Goal: Task Accomplishment & Management: Manage account settings

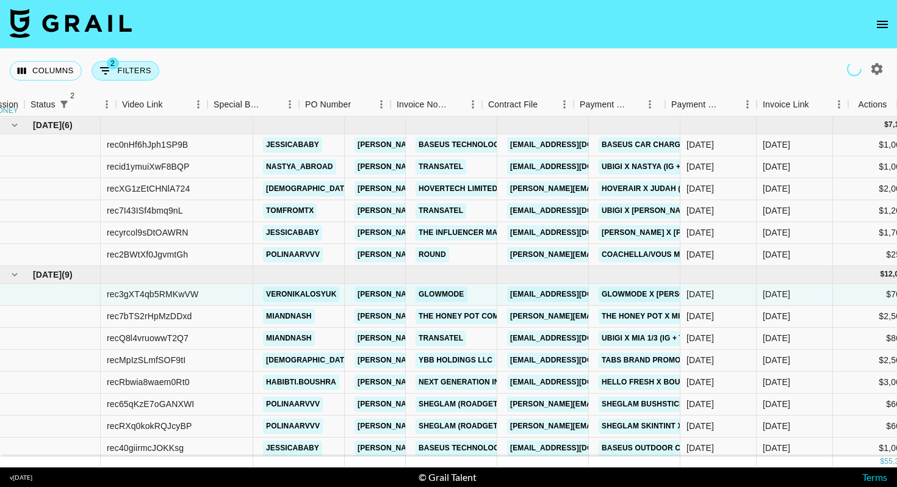
click at [129, 73] on button "2 Filters" at bounding box center [125, 71] width 68 height 20
select select "status"
select select "isNotAnyOf"
select select "status"
select select "approved"
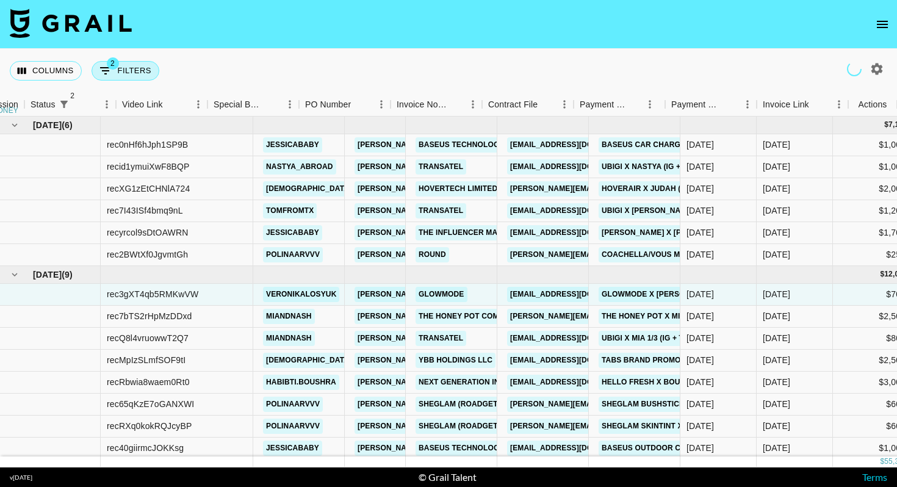
select select "bookerId"
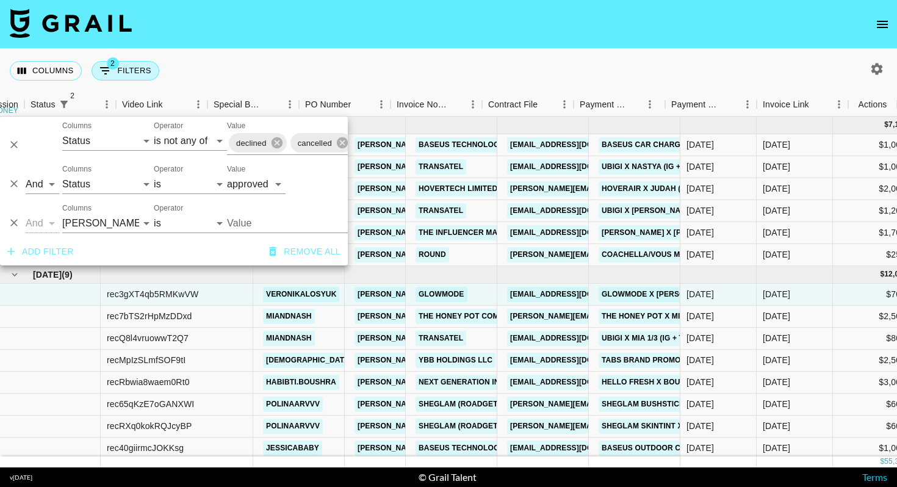
scroll to position [21, 991]
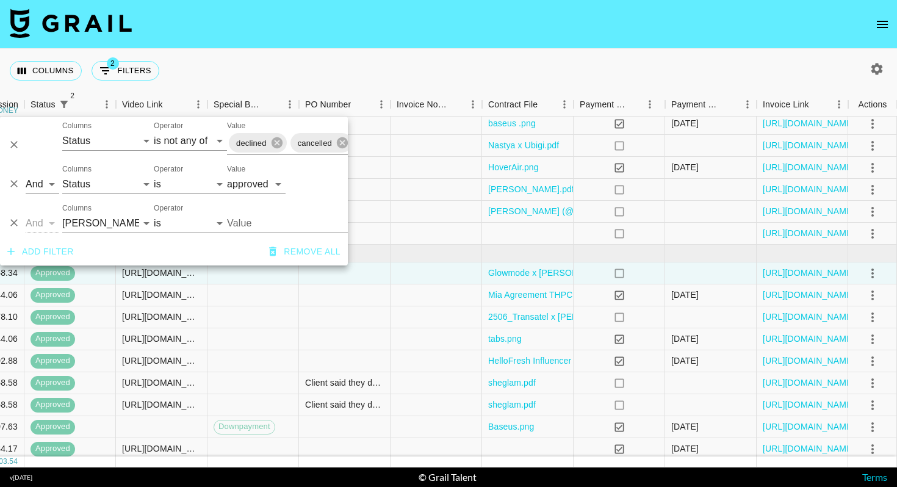
click at [237, 71] on div "Columns 2 Filters + Booking" at bounding box center [448, 71] width 897 height 44
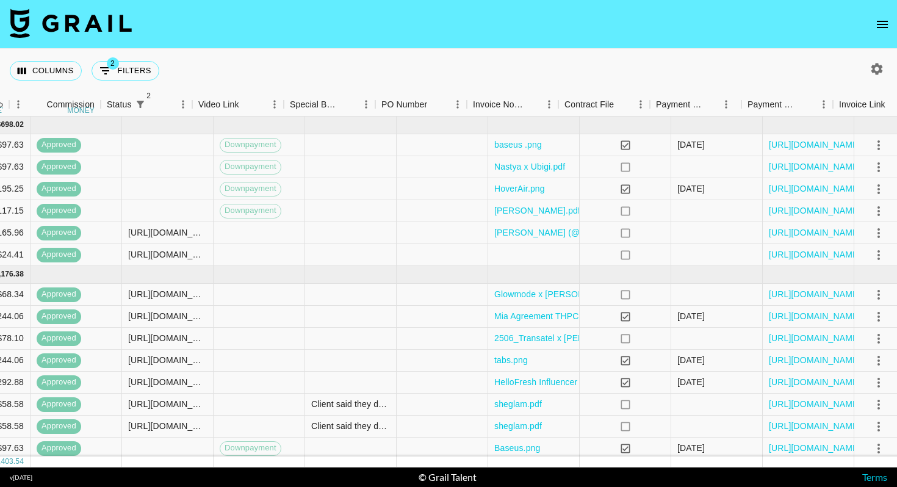
scroll to position [0, 991]
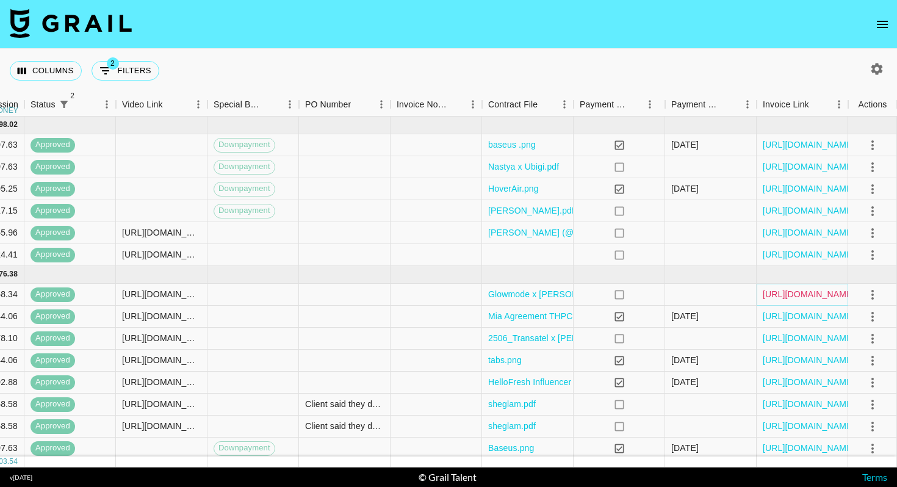
click at [805, 294] on link "https://in.xero.com/4Cw7sl8NtaMe0ndDLRzZMlIMM1pHcuTjorCuRg2x" at bounding box center [808, 294] width 92 height 12
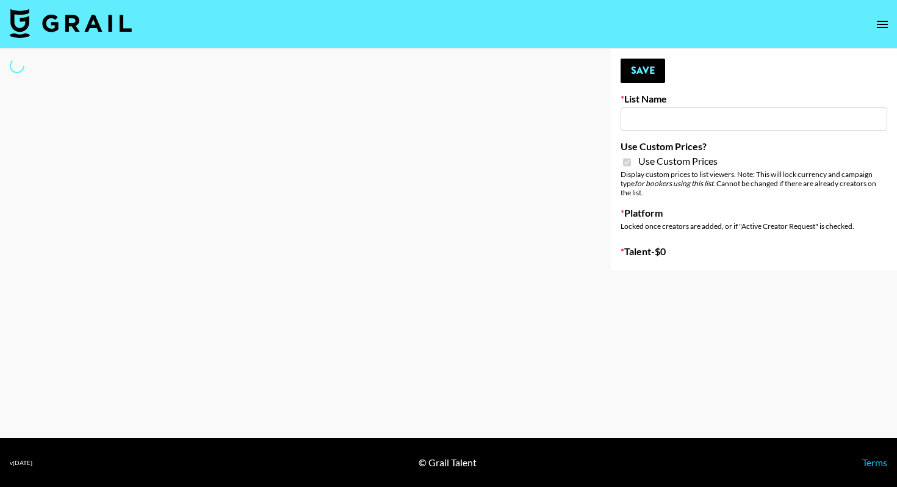
type input "sss"
checkbox input "true"
select select "Brand"
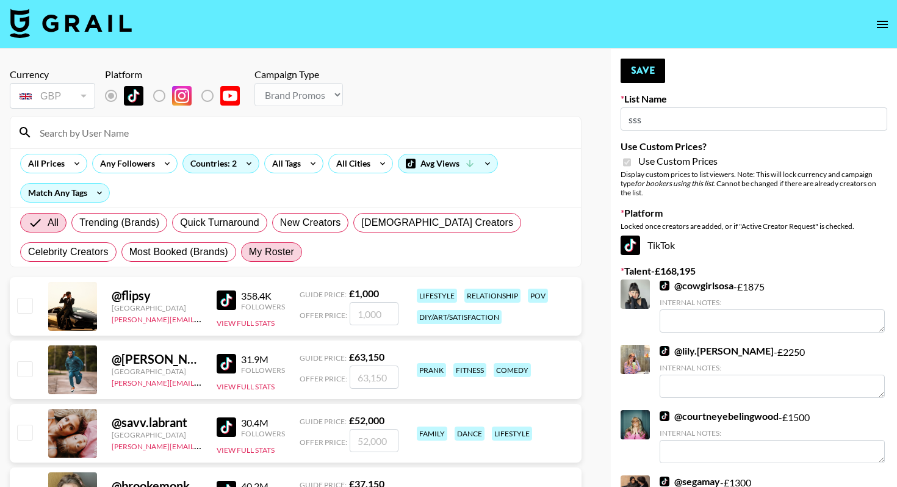
click at [249, 257] on span "My Roster" at bounding box center [271, 252] width 45 height 15
click at [249, 252] on input "My Roster" at bounding box center [249, 252] width 0 height 0
radio input "true"
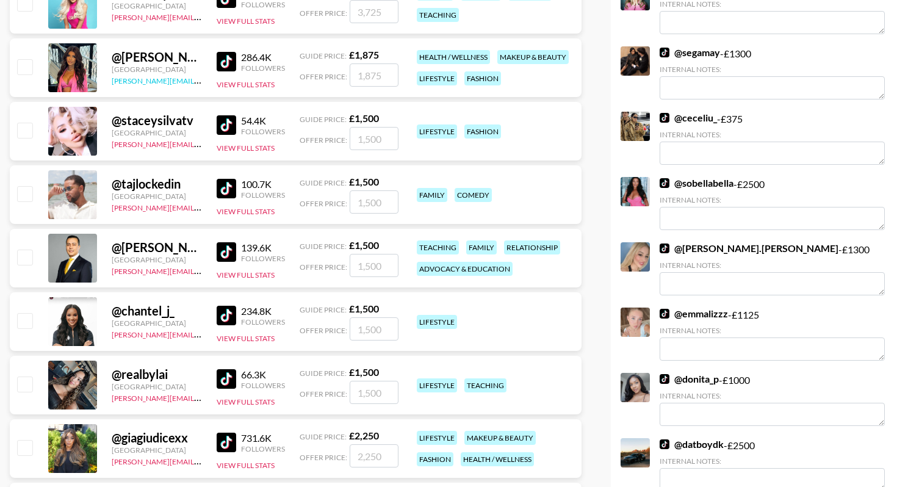
scroll to position [534, 0]
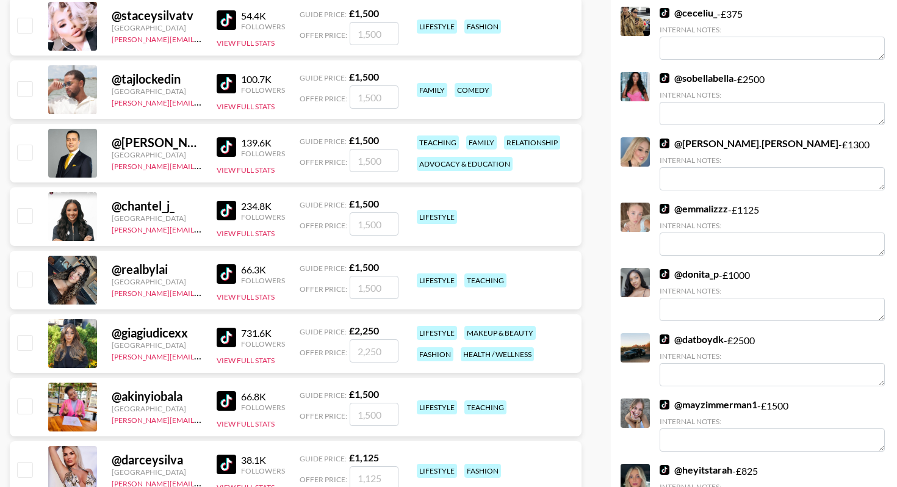
click at [20, 88] on input "checkbox" at bounding box center [24, 88] width 15 height 15
checkbox input "true"
type input "1500"
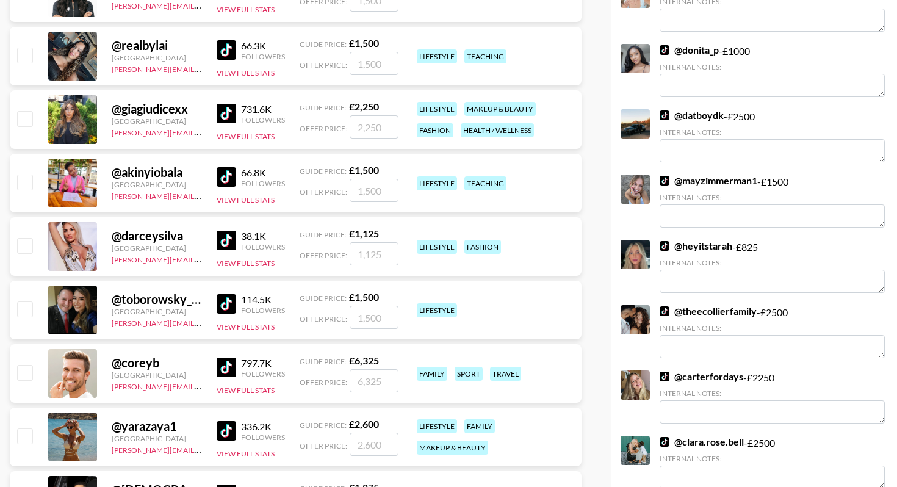
scroll to position [887, 0]
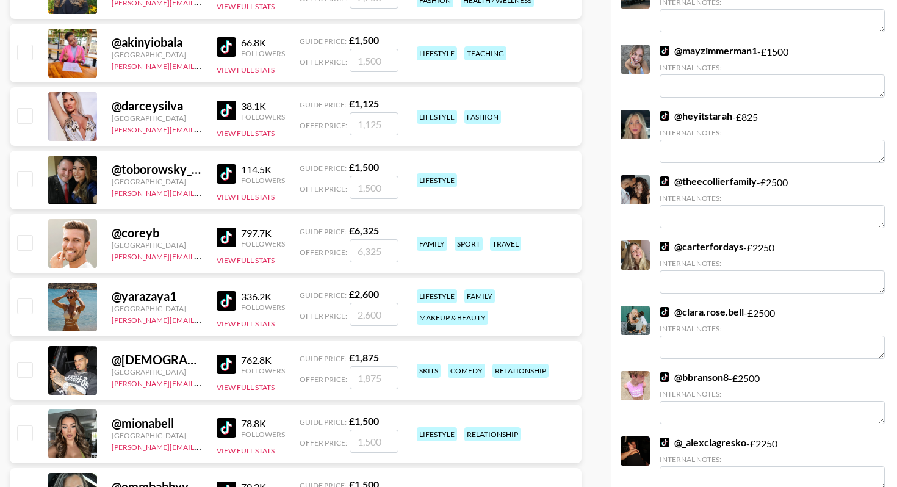
click at [27, 303] on input "checkbox" at bounding box center [24, 305] width 15 height 15
checkbox input "true"
type input "2600"
click at [29, 368] on input "checkbox" at bounding box center [24, 369] width 15 height 15
checkbox input "true"
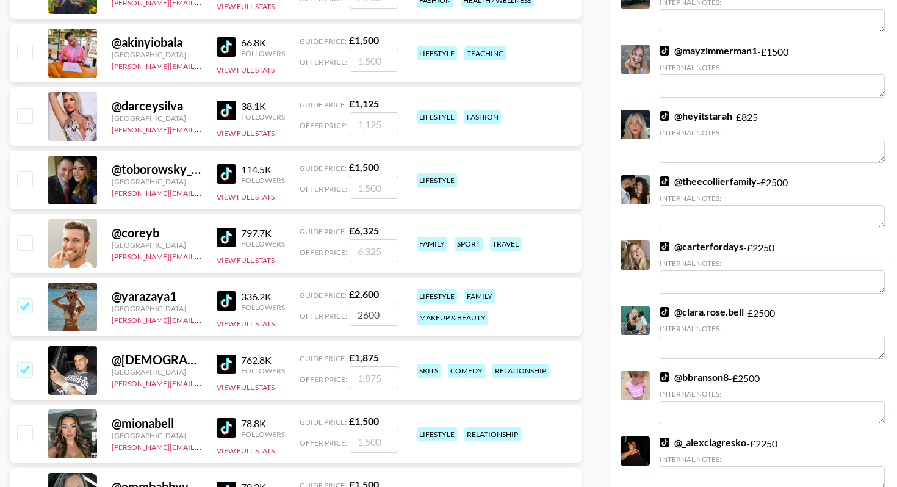
type input "1875"
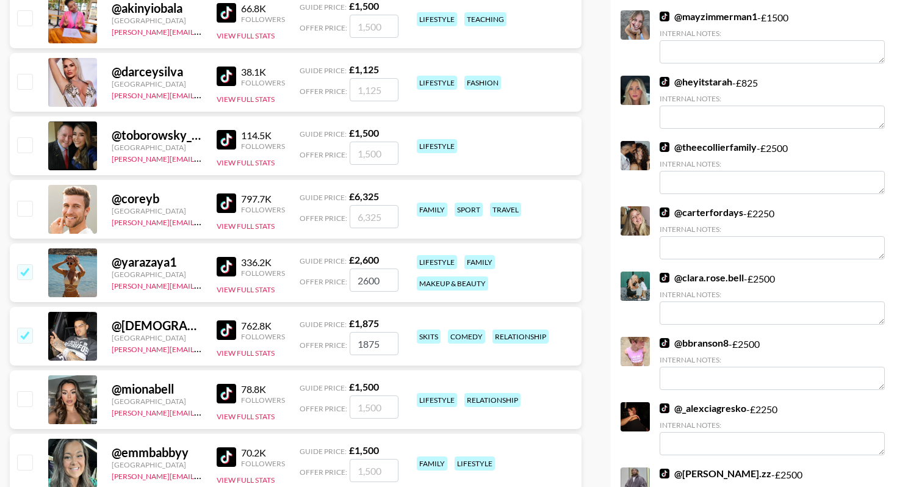
scroll to position [962, 0]
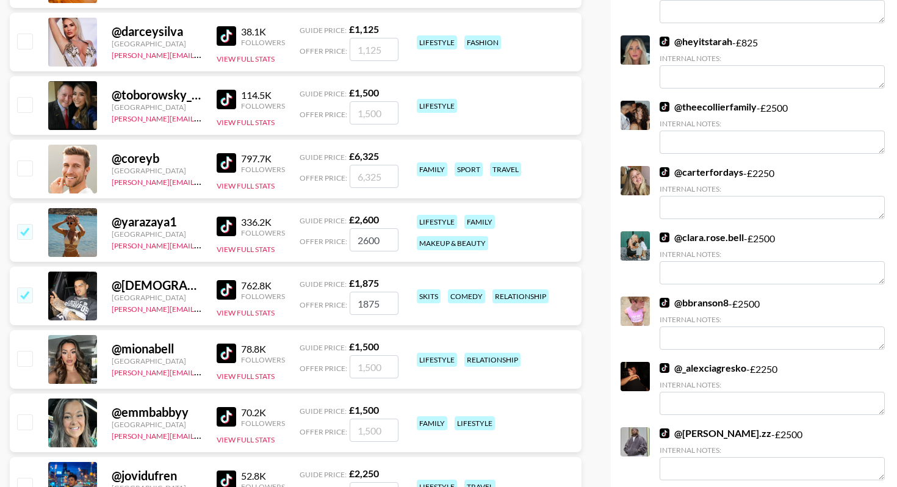
click at [26, 361] on input "checkbox" at bounding box center [24, 358] width 15 height 15
checkbox input "true"
type input "1500"
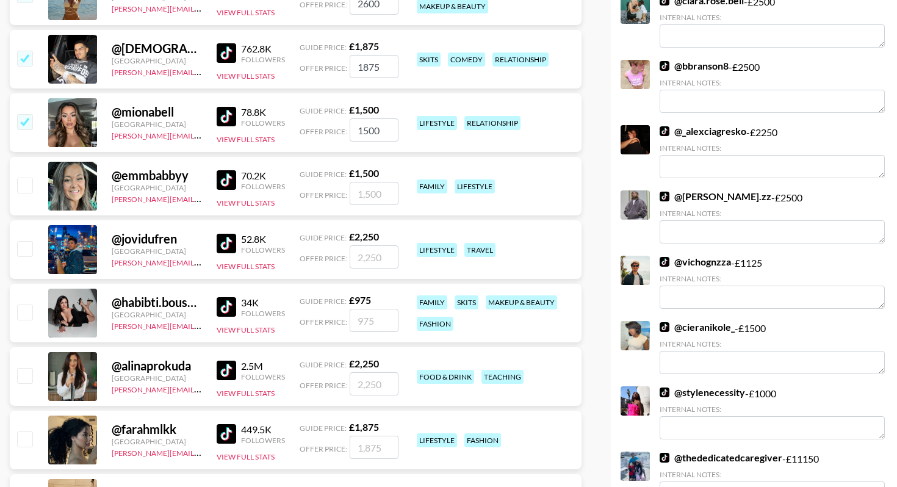
scroll to position [1246, 0]
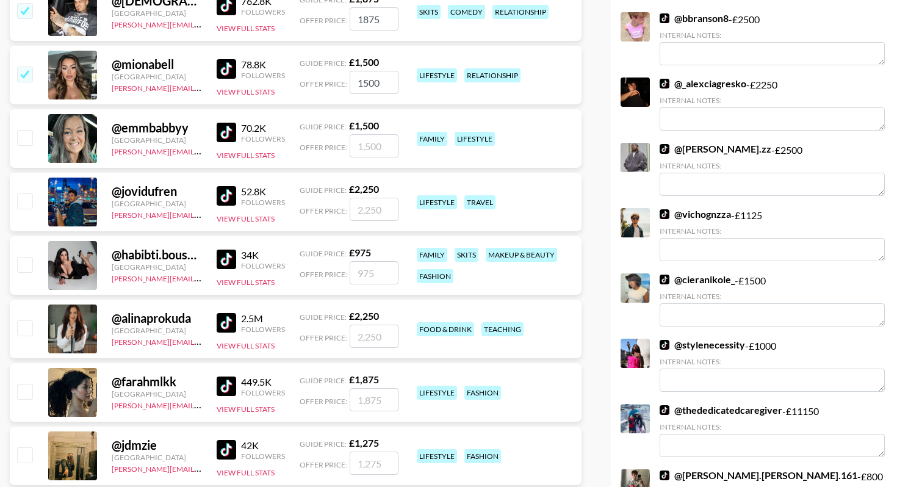
click at [23, 257] on input "checkbox" at bounding box center [24, 264] width 15 height 15
checkbox input "true"
type input "975"
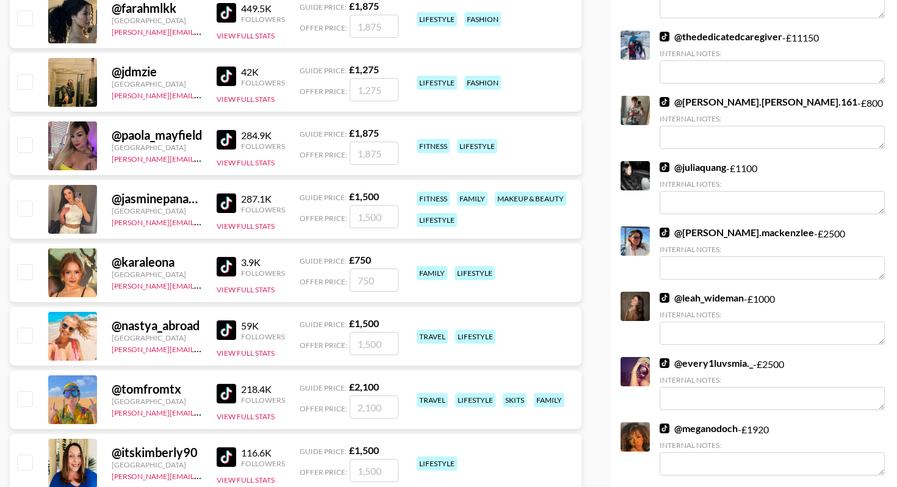
scroll to position [1675, 0]
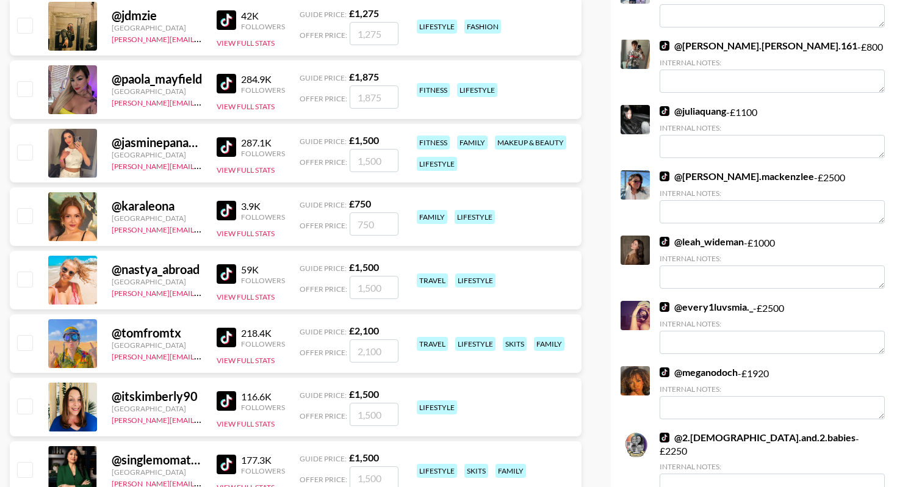
click at [27, 280] on input "checkbox" at bounding box center [24, 278] width 15 height 15
checkbox input "true"
type input "1500"
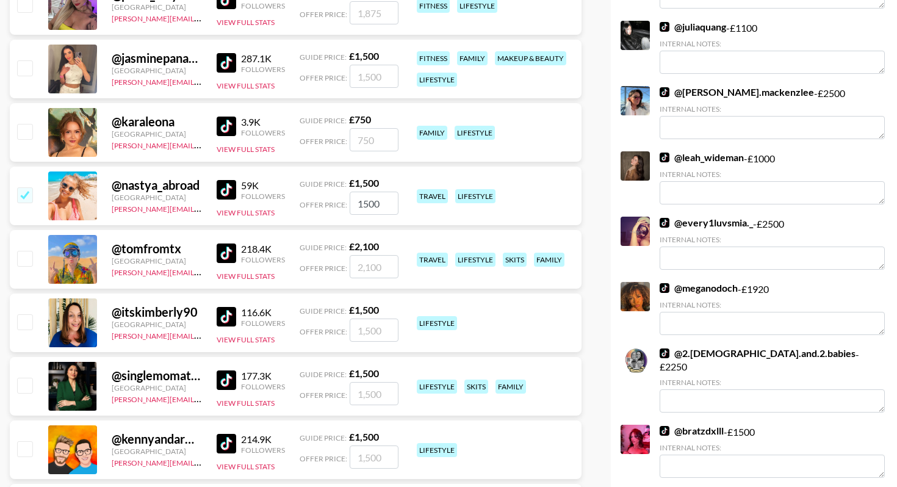
click at [23, 260] on input "checkbox" at bounding box center [24, 258] width 15 height 15
checkbox input "true"
type input "2100"
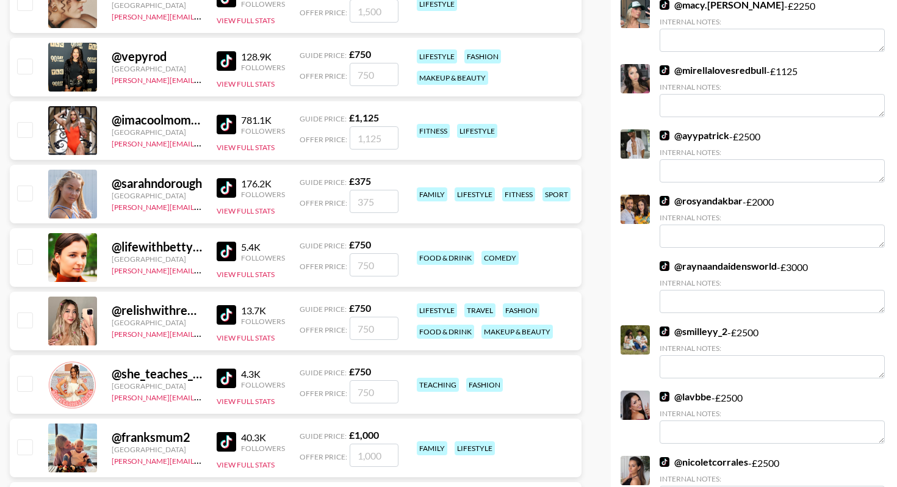
scroll to position [2918, 0]
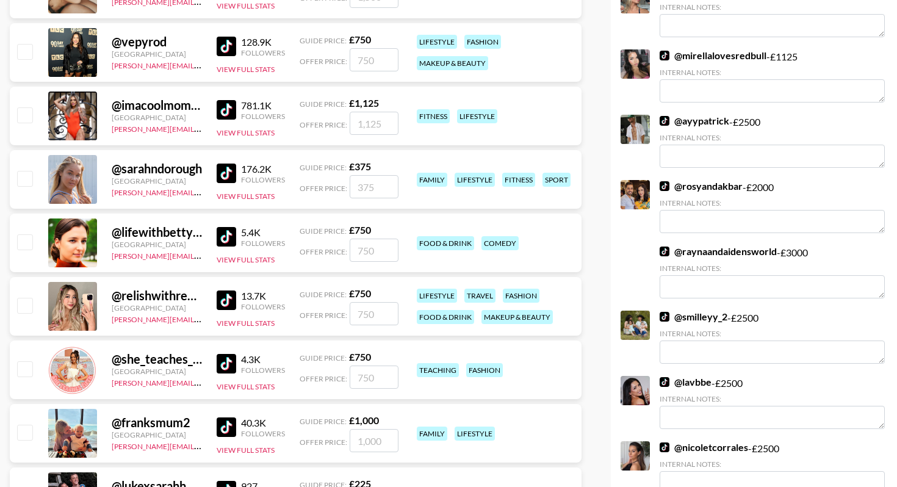
click at [20, 302] on input "checkbox" at bounding box center [24, 305] width 15 height 15
checkbox input "true"
type input "750"
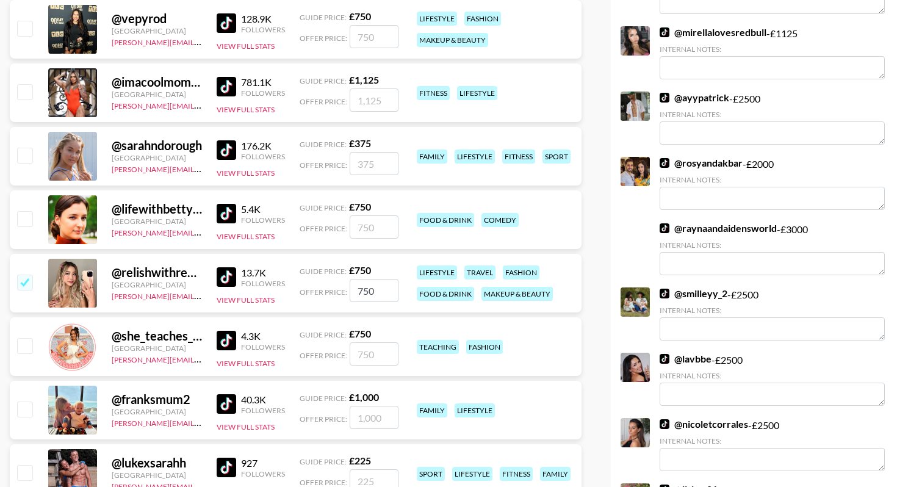
click at [23, 284] on input "checkbox" at bounding box center [24, 281] width 15 height 15
checkbox input "false"
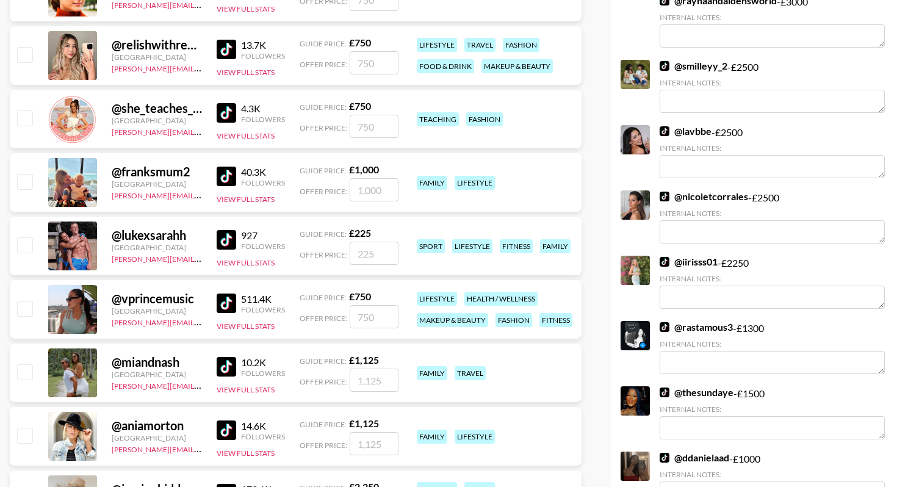
scroll to position [3271, 0]
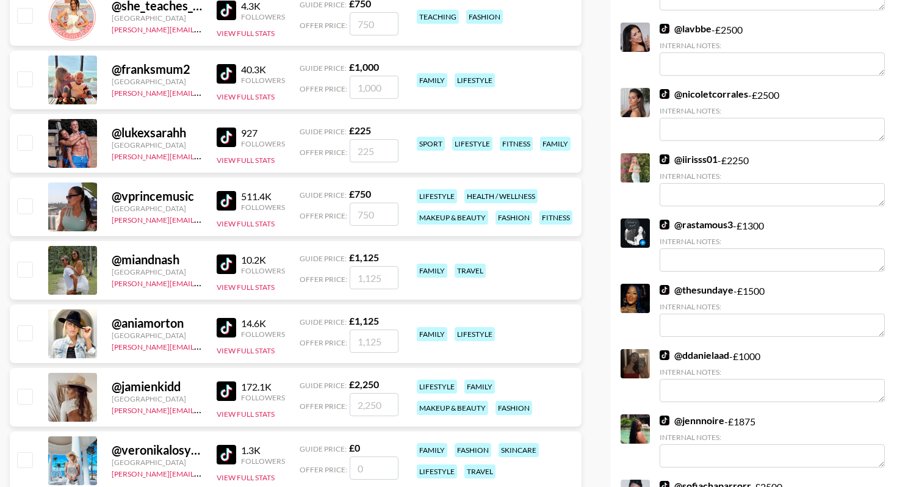
click at [24, 270] on input "checkbox" at bounding box center [24, 269] width 15 height 15
checkbox input "true"
type input "1125"
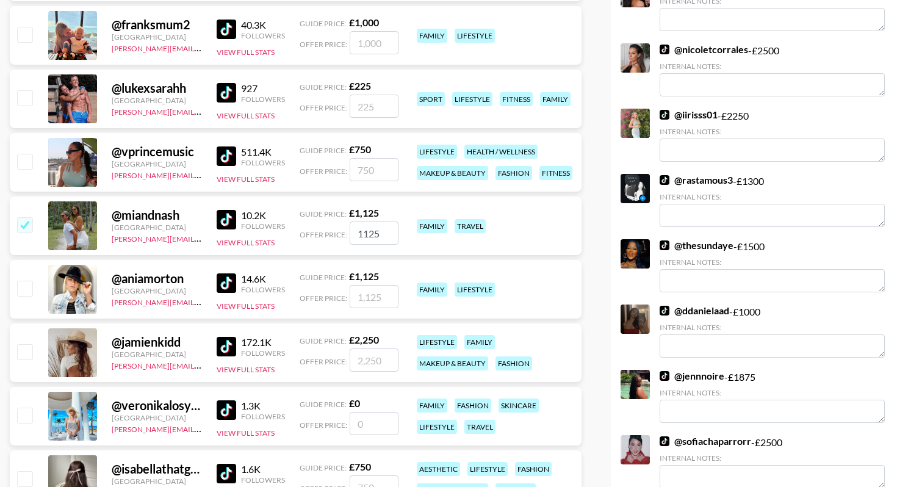
scroll to position [3347, 0]
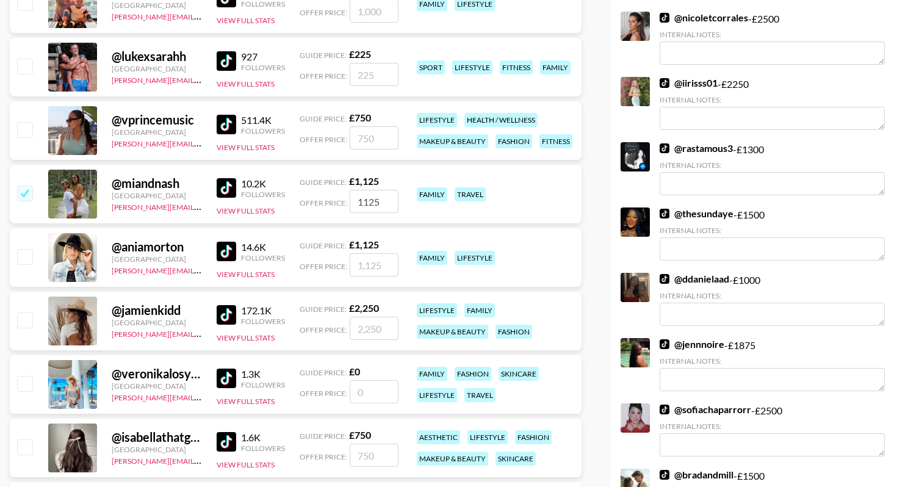
click at [26, 259] on input "checkbox" at bounding box center [24, 256] width 15 height 15
checkbox input "true"
type input "1125"
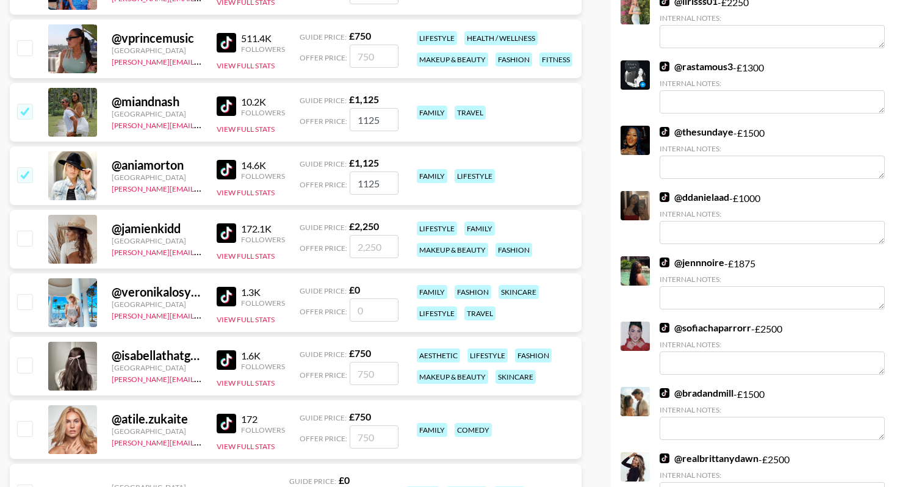
click at [27, 303] on input "checkbox" at bounding box center [24, 301] width 15 height 15
checkbox input "false"
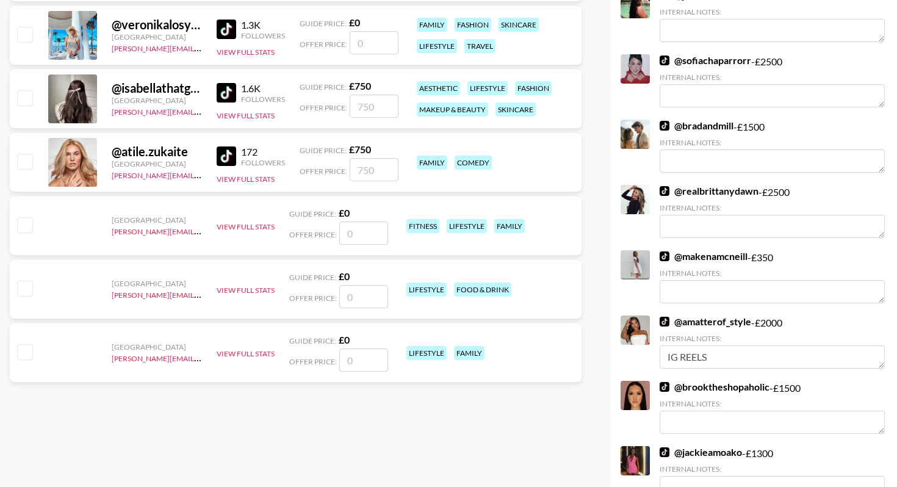
scroll to position [3511, 0]
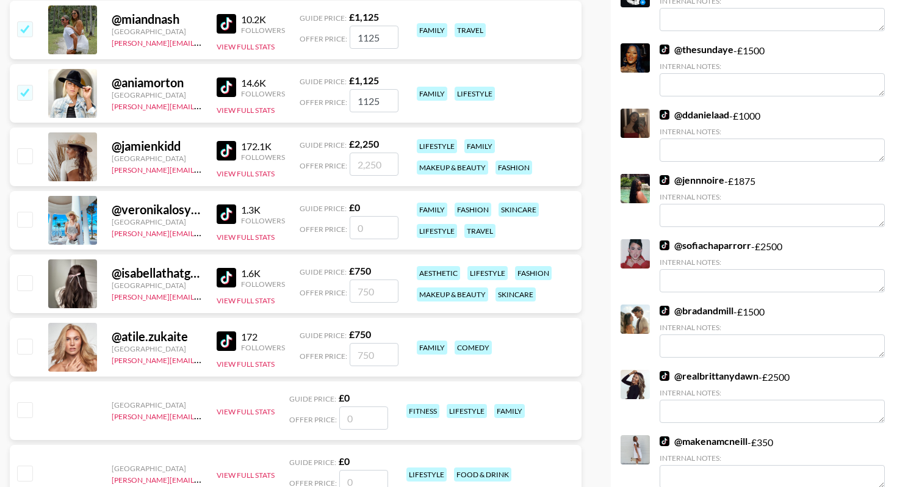
click at [385, 223] on input "number" at bounding box center [373, 227] width 49 height 23
type input "10"
checkbox input "true"
type input "100"
click at [543, 227] on div "family fashion skincare lifestyle travel" at bounding box center [494, 220] width 163 height 43
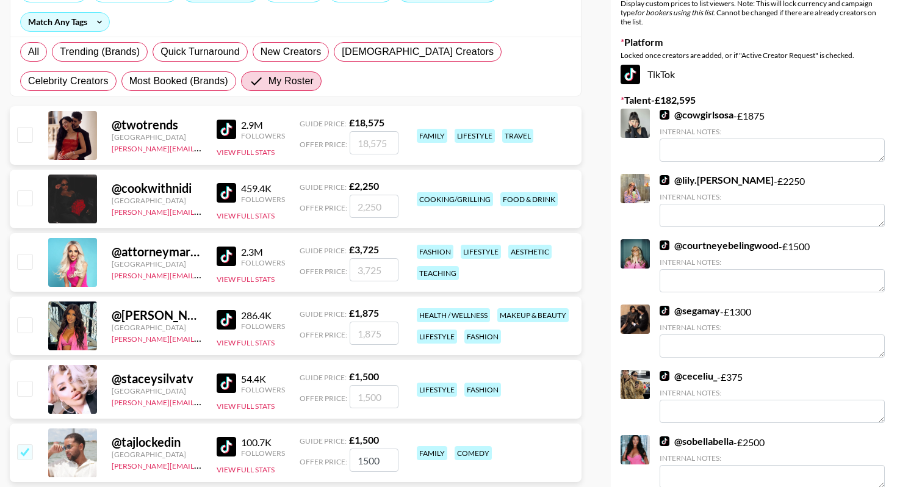
scroll to position [0, 0]
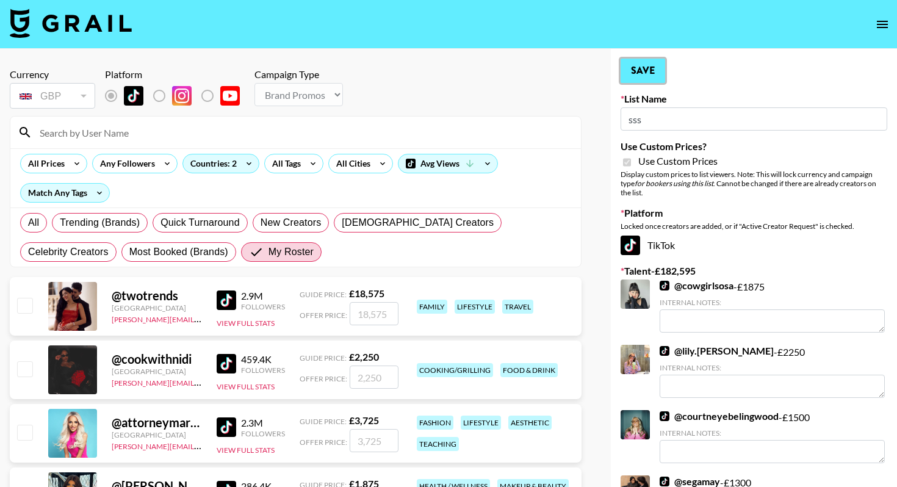
click at [655, 77] on button "Save" at bounding box center [642, 71] width 45 height 24
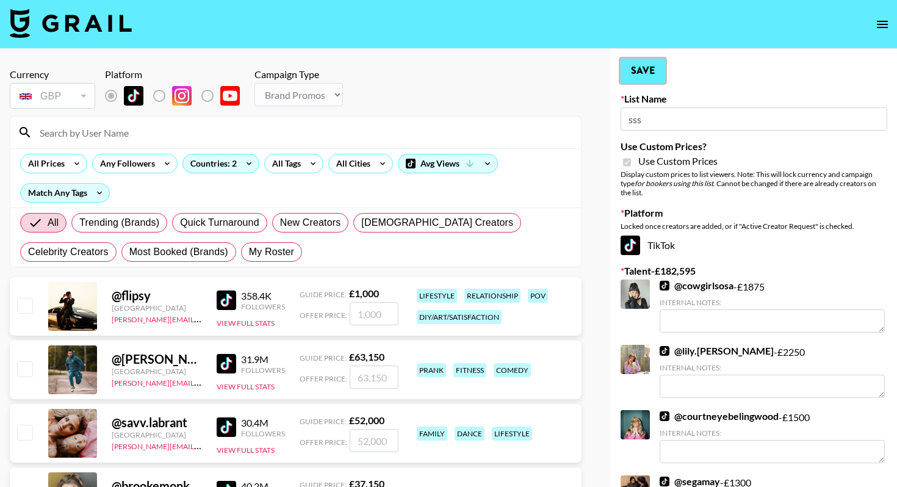
radio input "true"
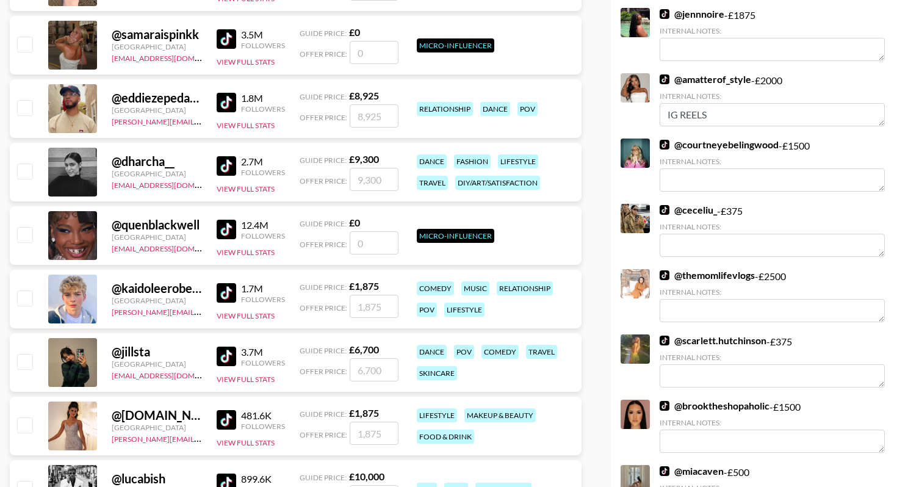
scroll to position [473, 0]
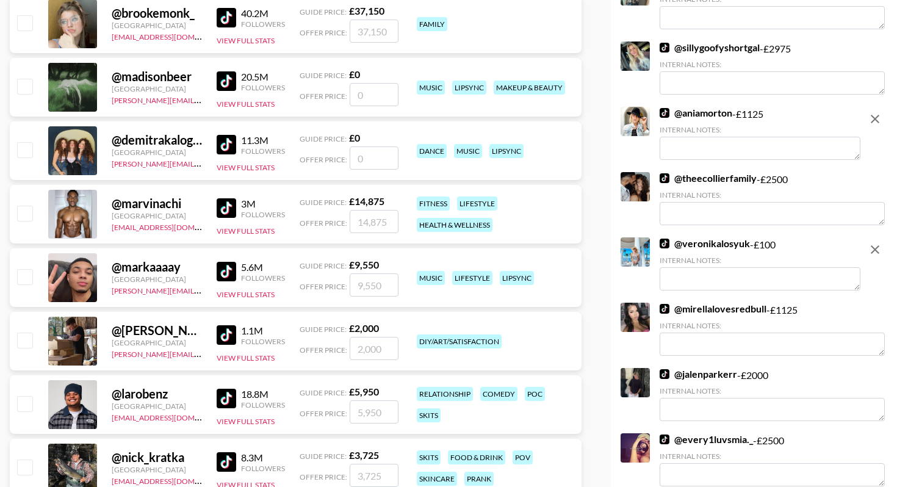
click at [688, 290] on textarea at bounding box center [759, 278] width 201 height 23
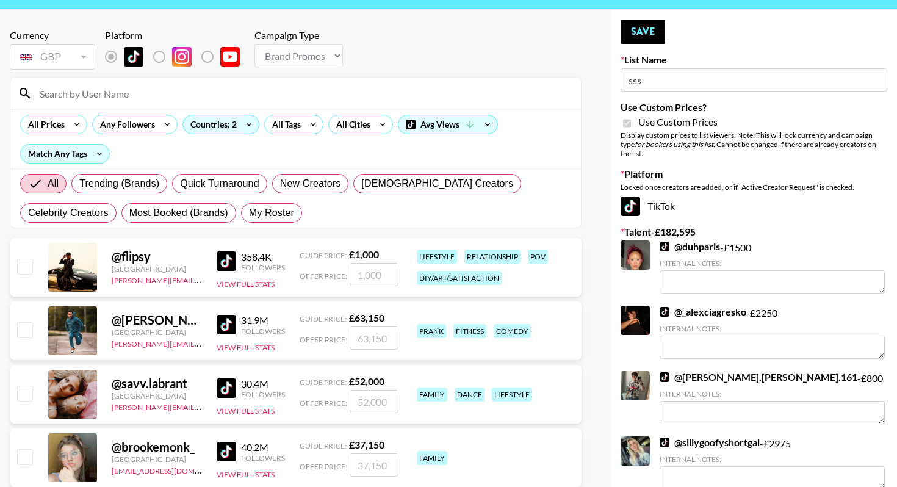
scroll to position [0, 0]
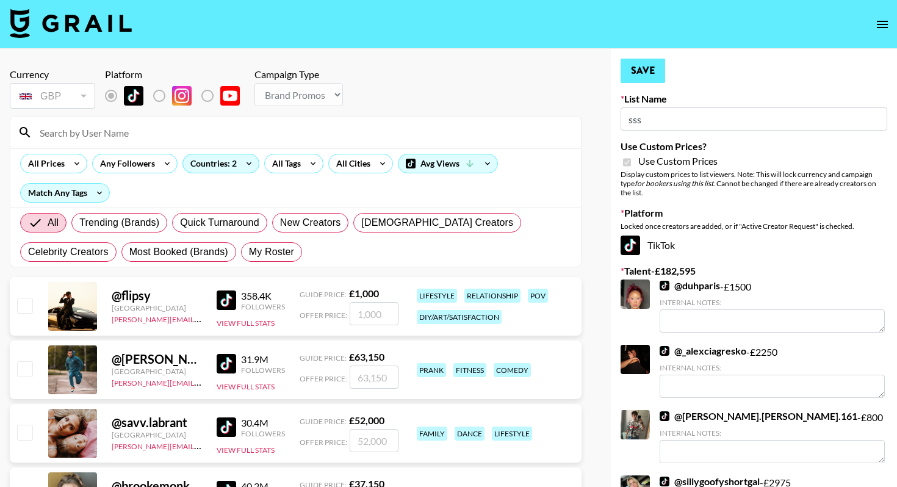
type textarea "Her main platform is Instagram"
click at [636, 73] on button "Save" at bounding box center [642, 71] width 45 height 24
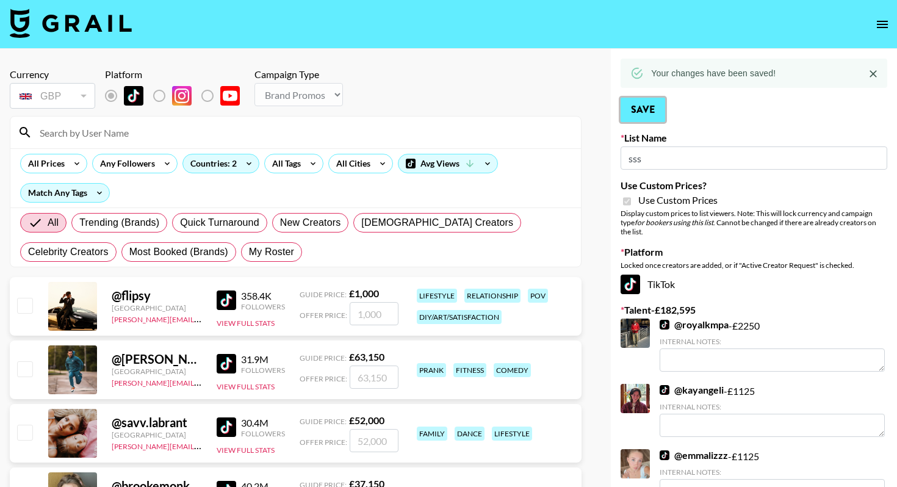
scroll to position [240, 0]
